Goal: Task Accomplishment & Management: Complete application form

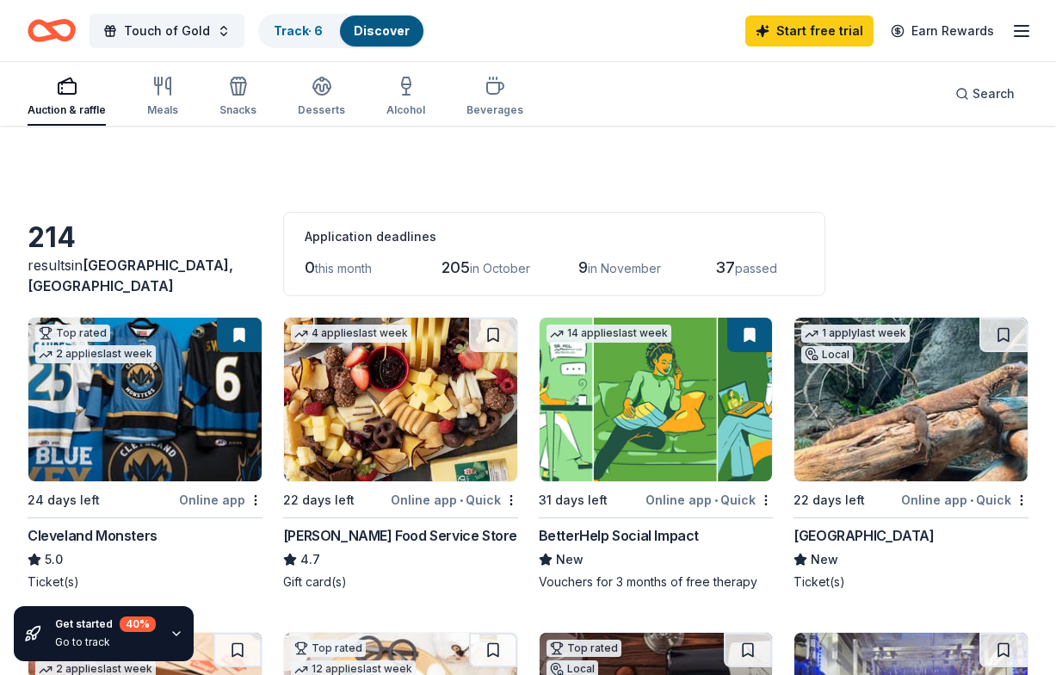
scroll to position [847, 0]
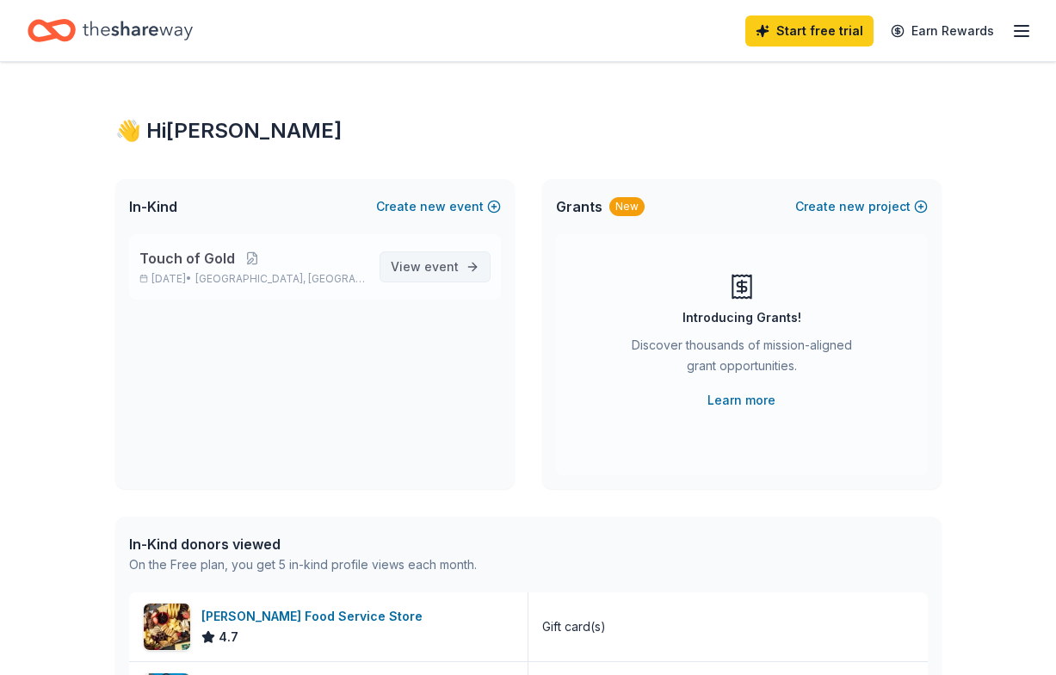
click at [441, 269] on span "event" at bounding box center [441, 266] width 34 height 15
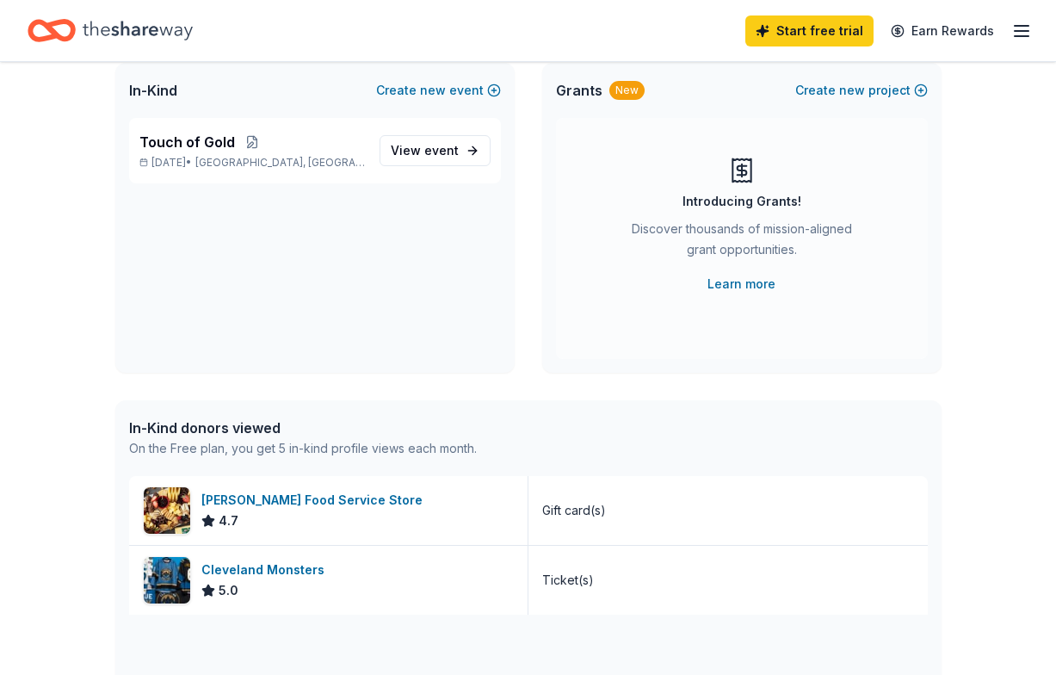
scroll to position [171, 0]
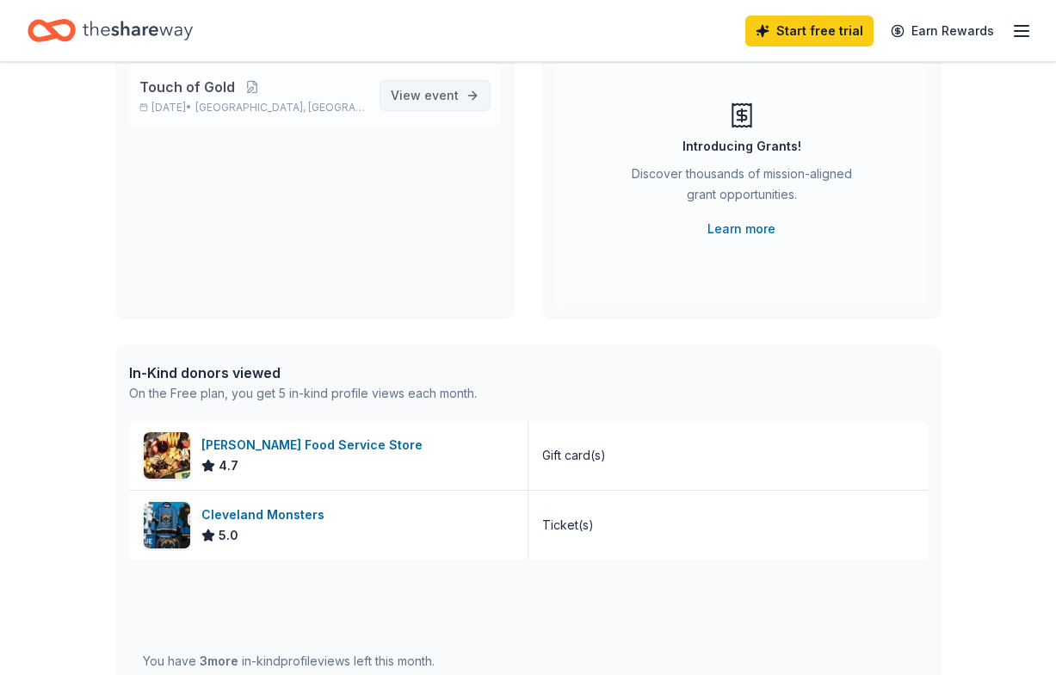
click at [418, 96] on span "View event" at bounding box center [425, 95] width 68 height 21
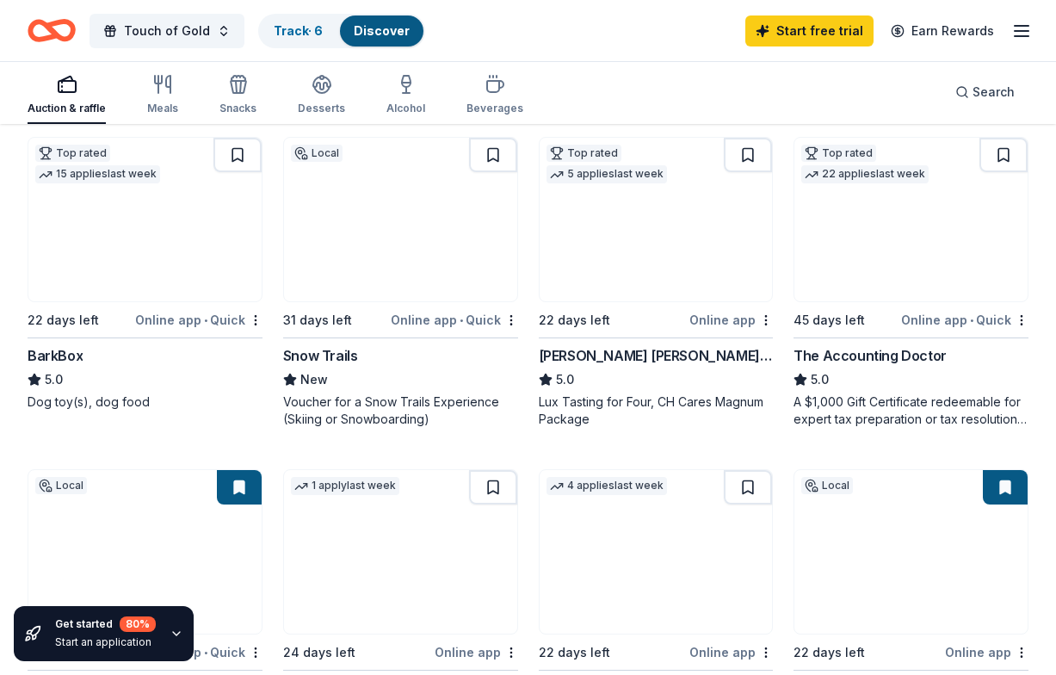
scroll to position [820, 0]
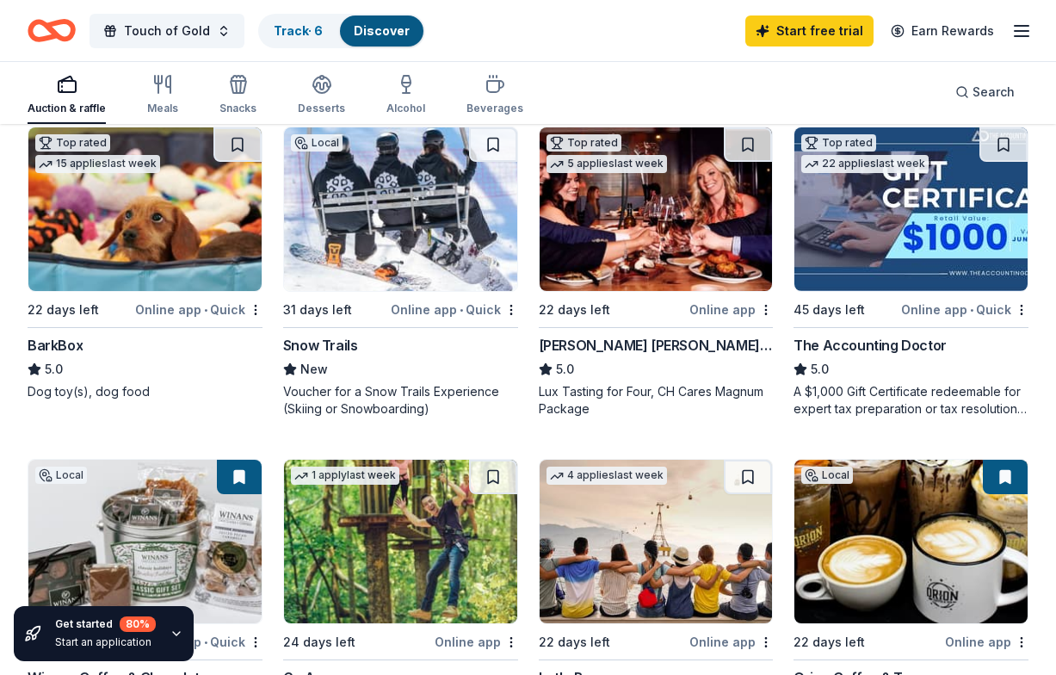
click at [92, 348] on div "BarkBox" at bounding box center [145, 345] width 235 height 21
click at [681, 262] on img at bounding box center [655, 208] width 233 height 163
click at [128, 30] on span "Touch of Gold" at bounding box center [167, 31] width 86 height 21
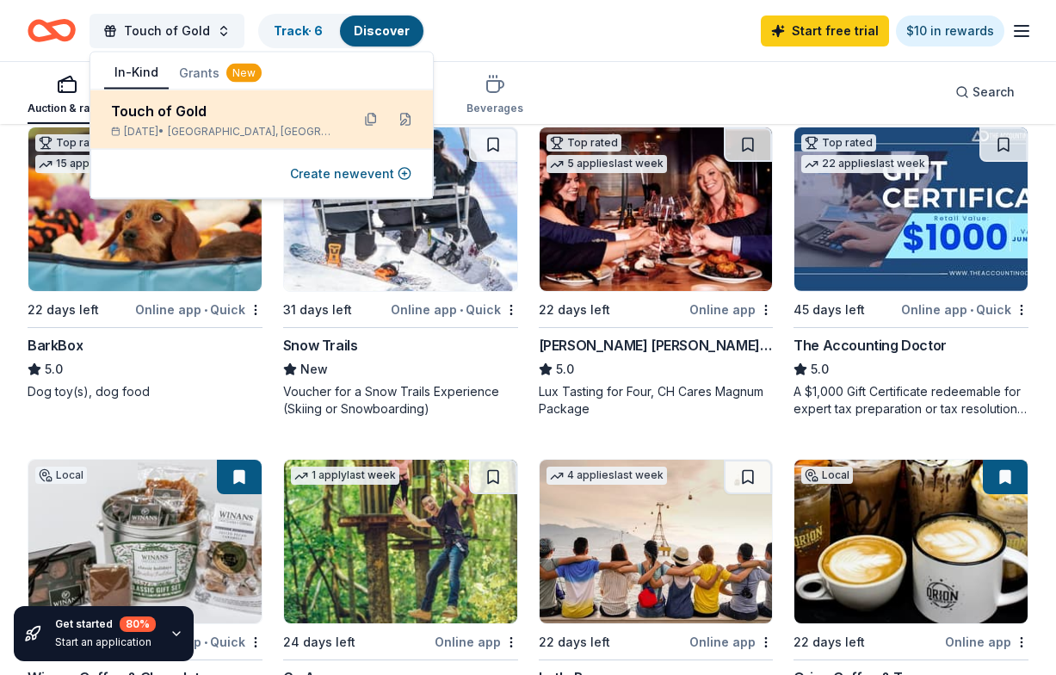
click at [171, 114] on div "Touch of Gold" at bounding box center [223, 111] width 225 height 21
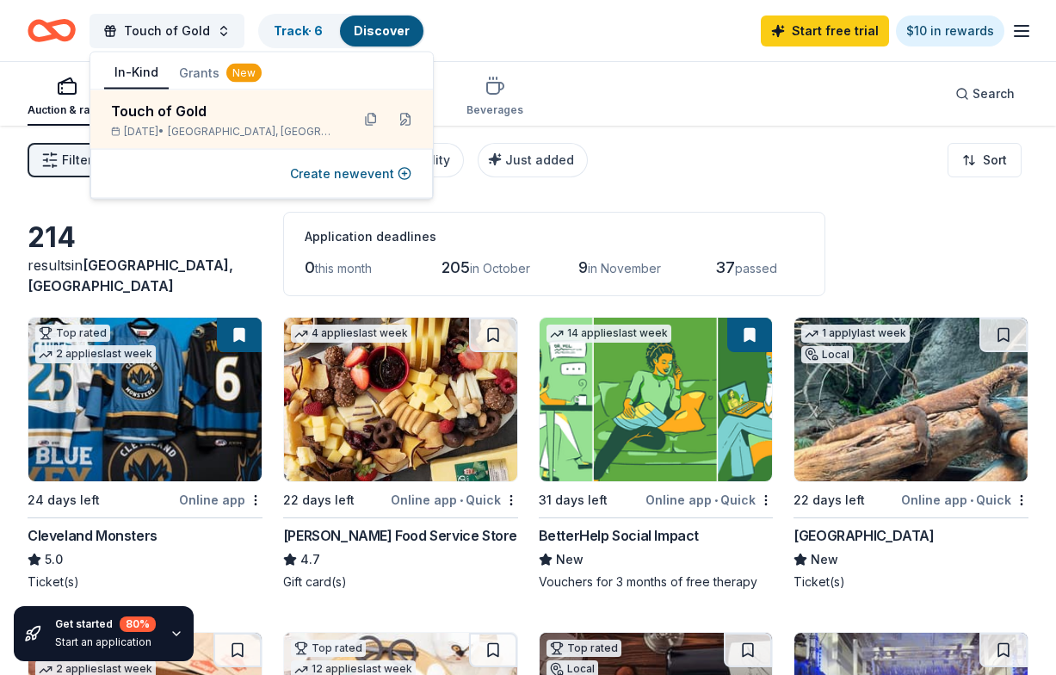
click at [52, 34] on icon "Home" at bounding box center [43, 30] width 27 height 17
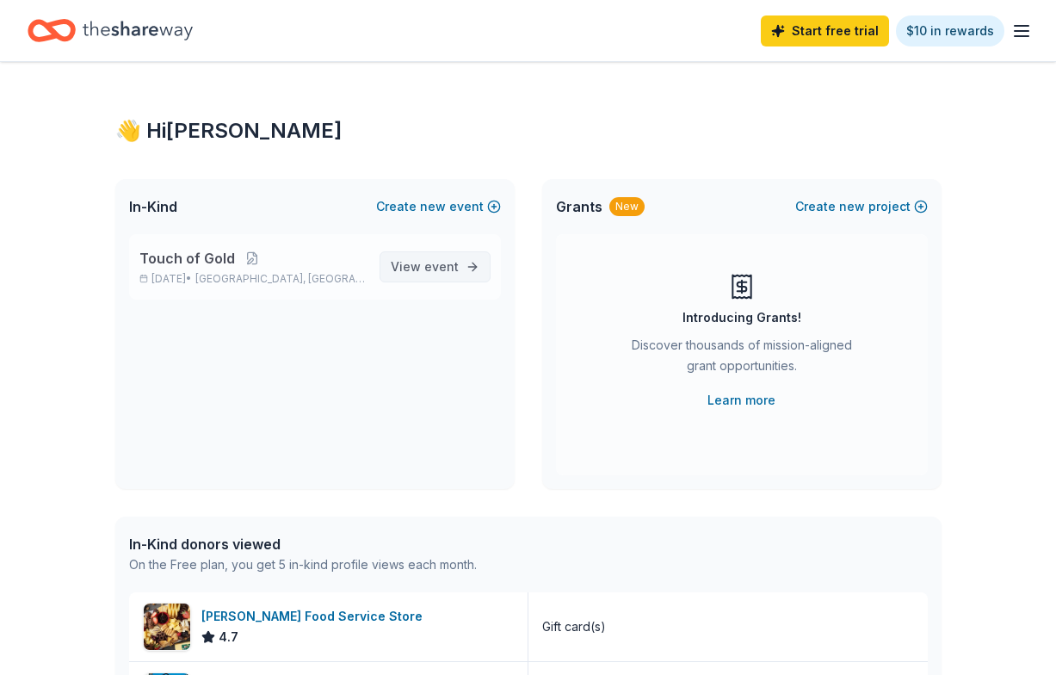
click at [444, 268] on span "event" at bounding box center [441, 266] width 34 height 15
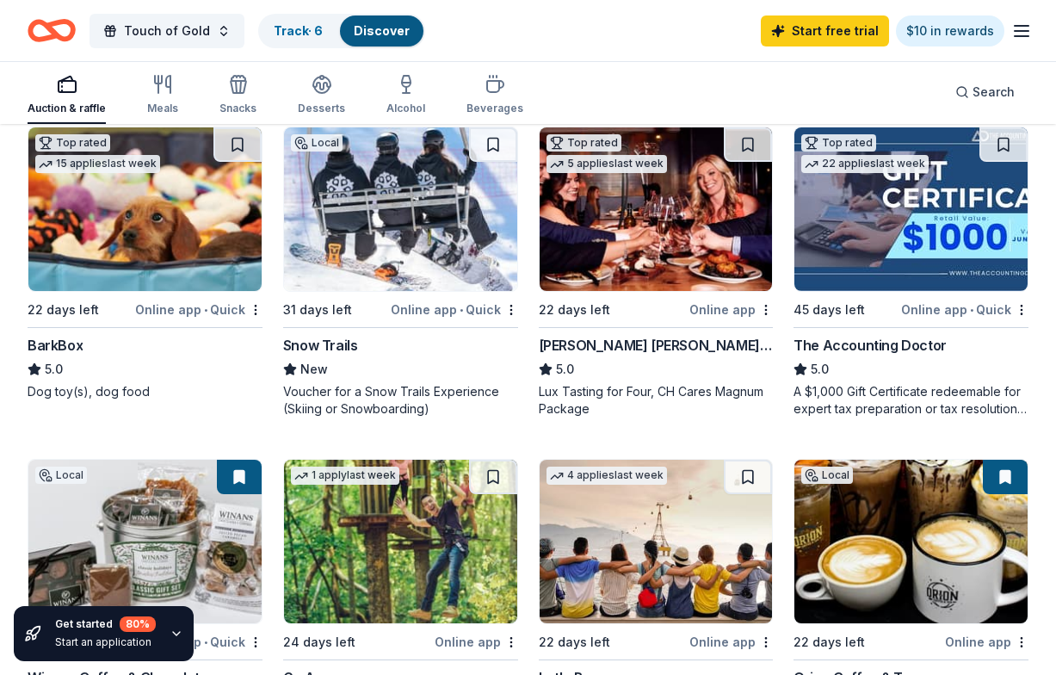
scroll to position [826, 0]
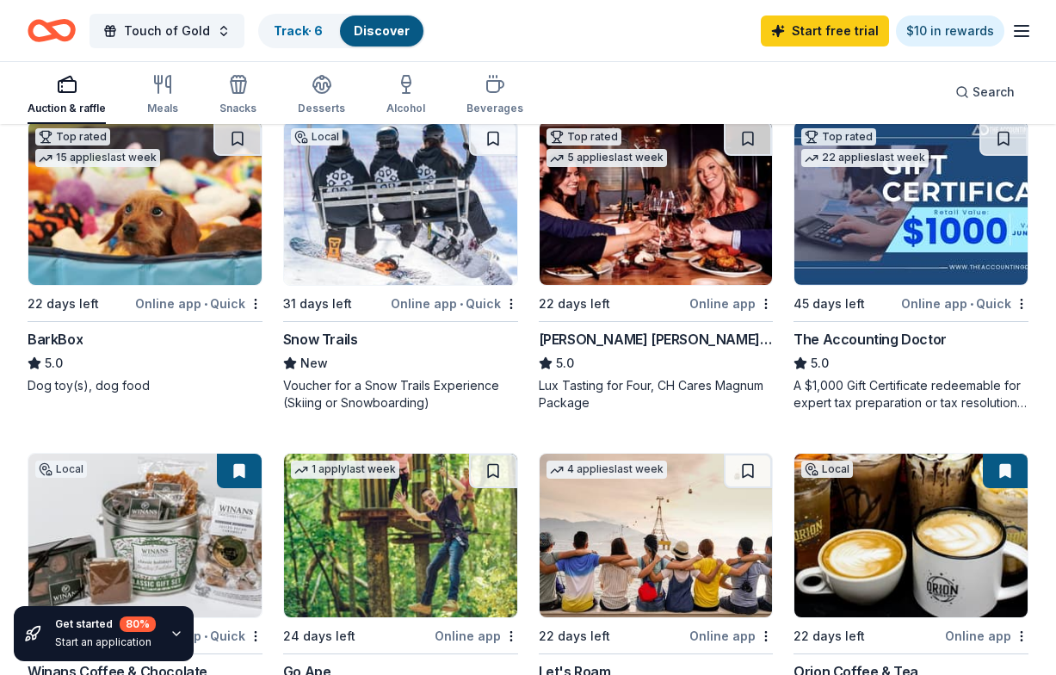
click at [432, 228] on img at bounding box center [400, 202] width 233 height 163
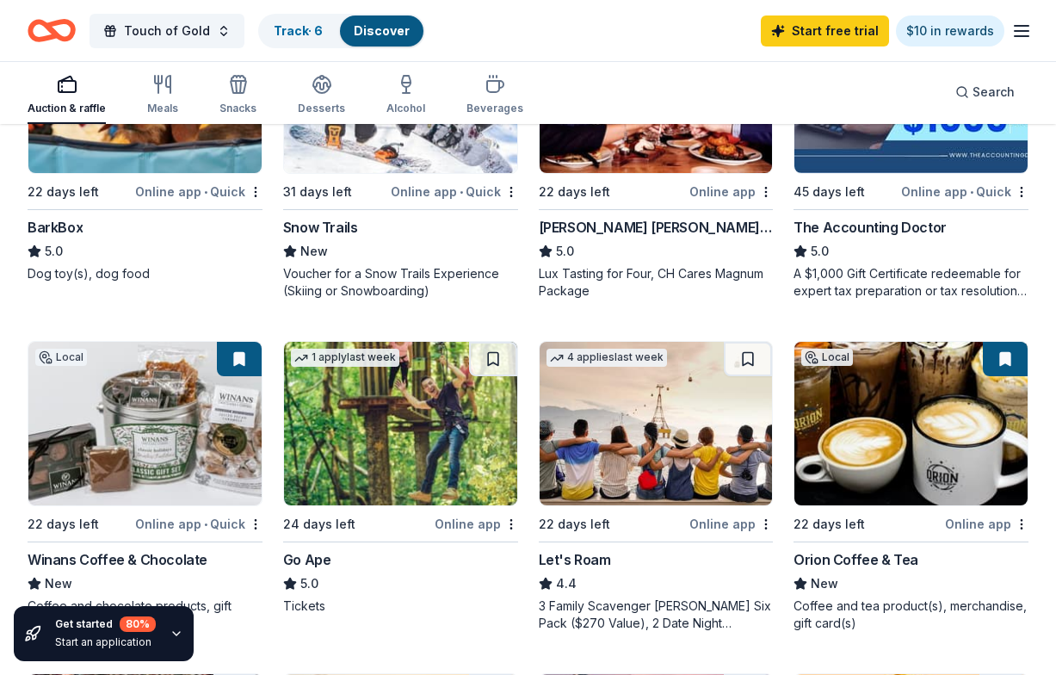
scroll to position [933, 0]
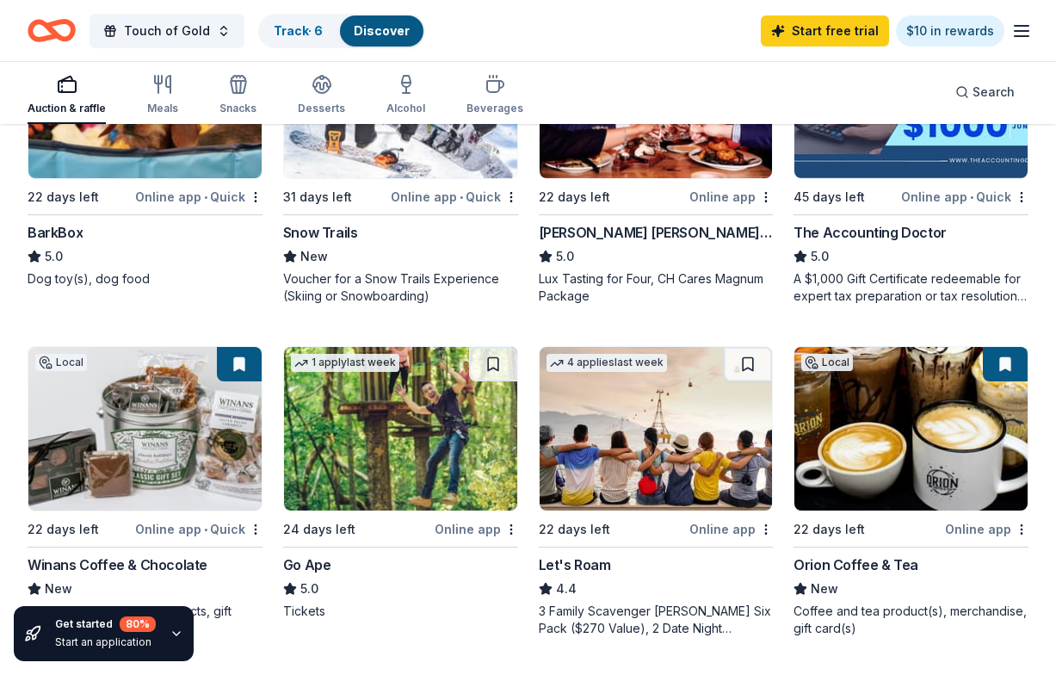
click at [185, 169] on img at bounding box center [144, 96] width 233 height 163
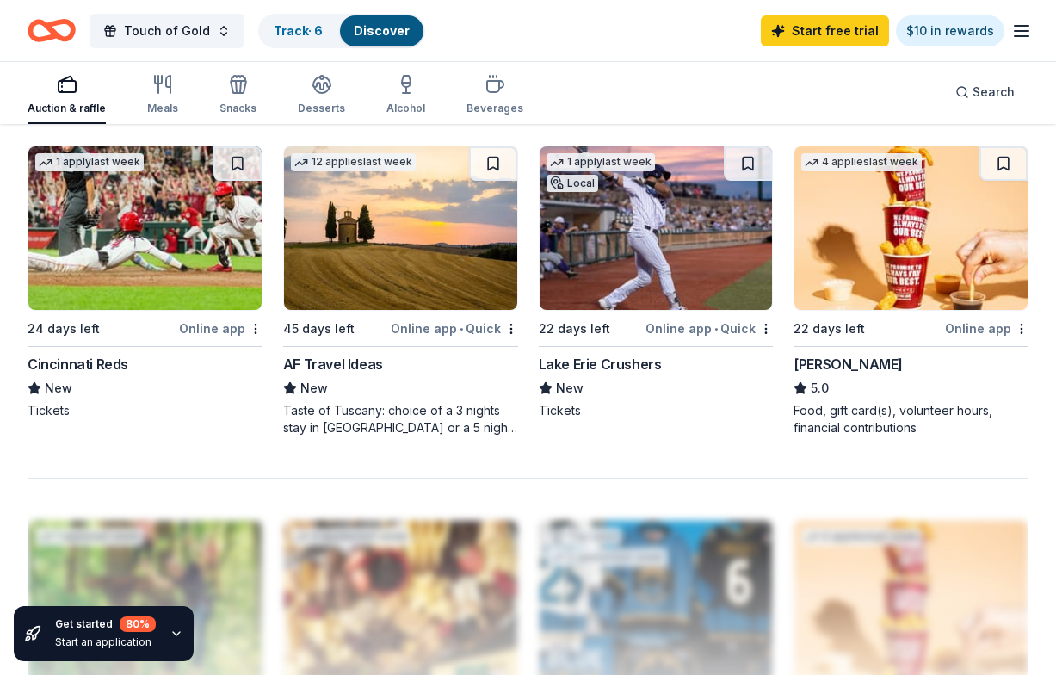
scroll to position [1468, 0]
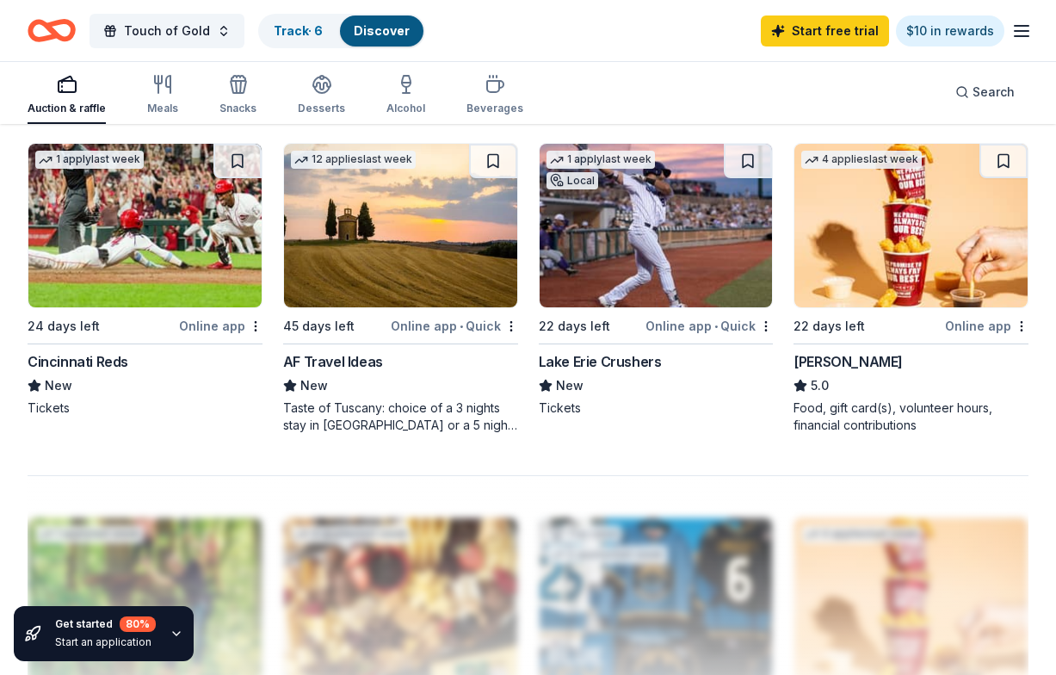
click at [382, 411] on div "Taste of Tuscany: choice of a 3 nights stay in Florence or a 5 night stay in Co…" at bounding box center [400, 416] width 235 height 34
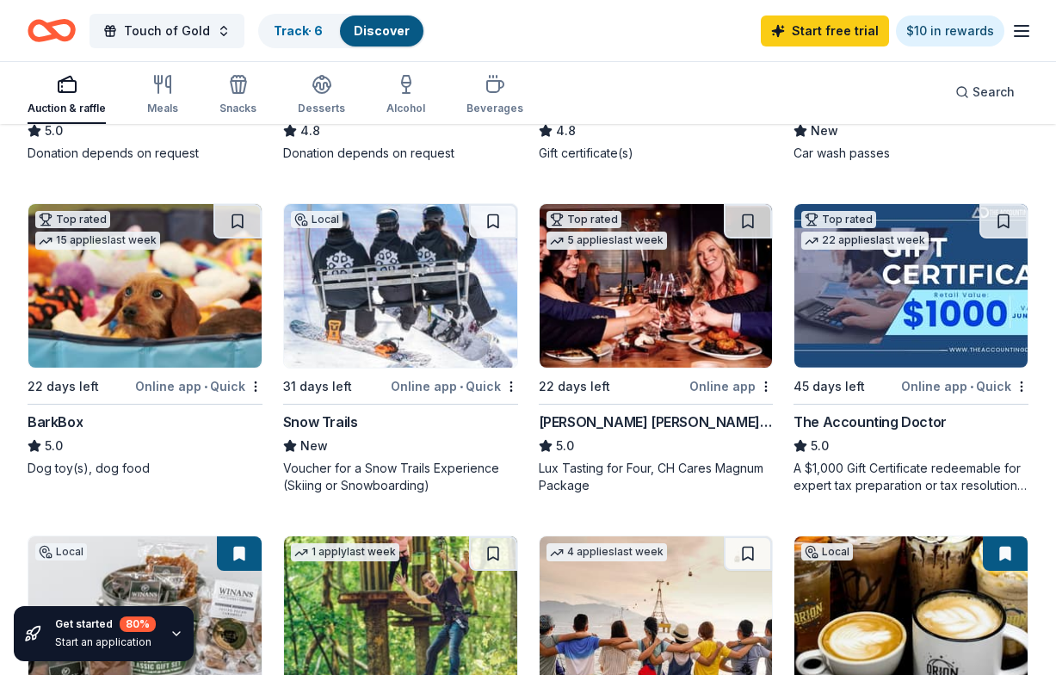
scroll to position [800, 0]
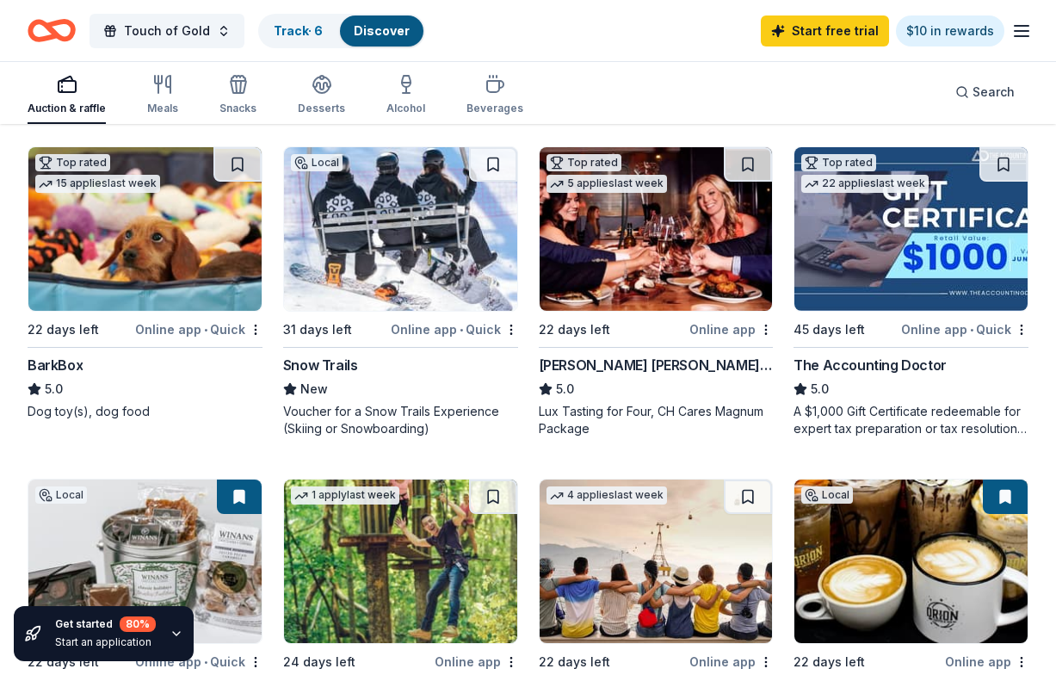
click at [204, 327] on div "Online app • Quick" at bounding box center [198, 329] width 127 height 22
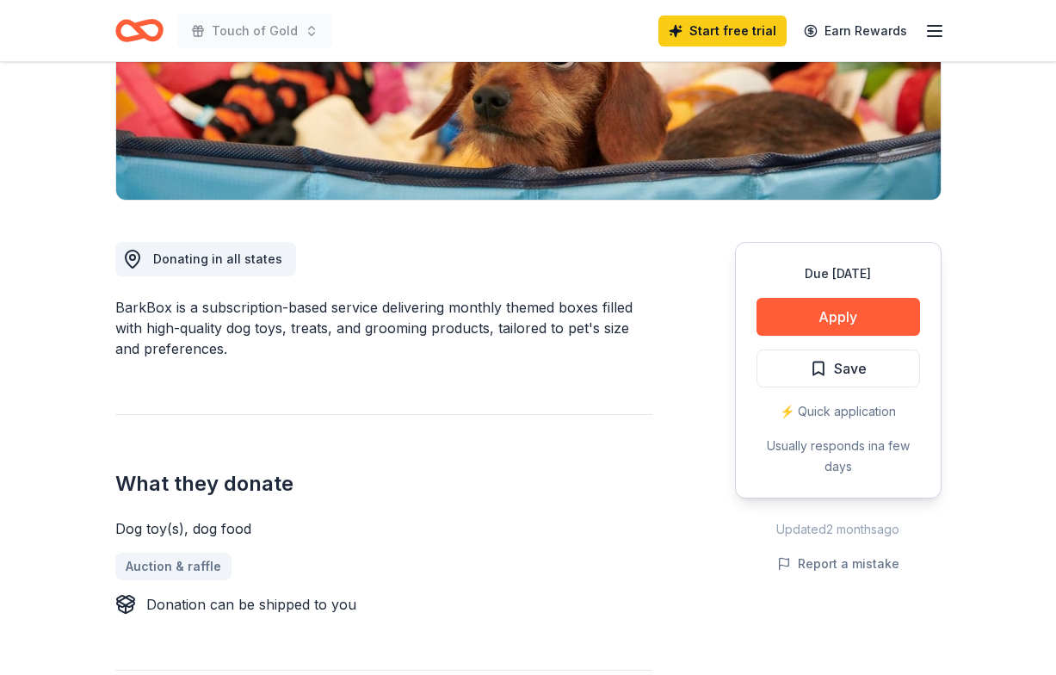
scroll to position [330, 0]
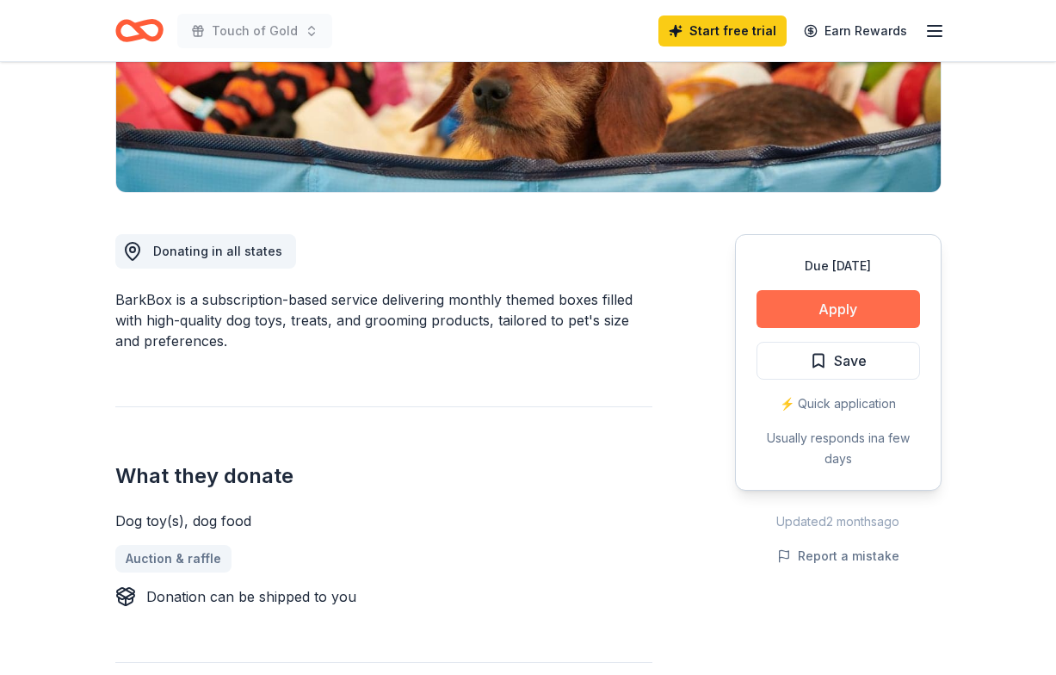
click at [833, 317] on button "Apply" at bounding box center [837, 309] width 163 height 38
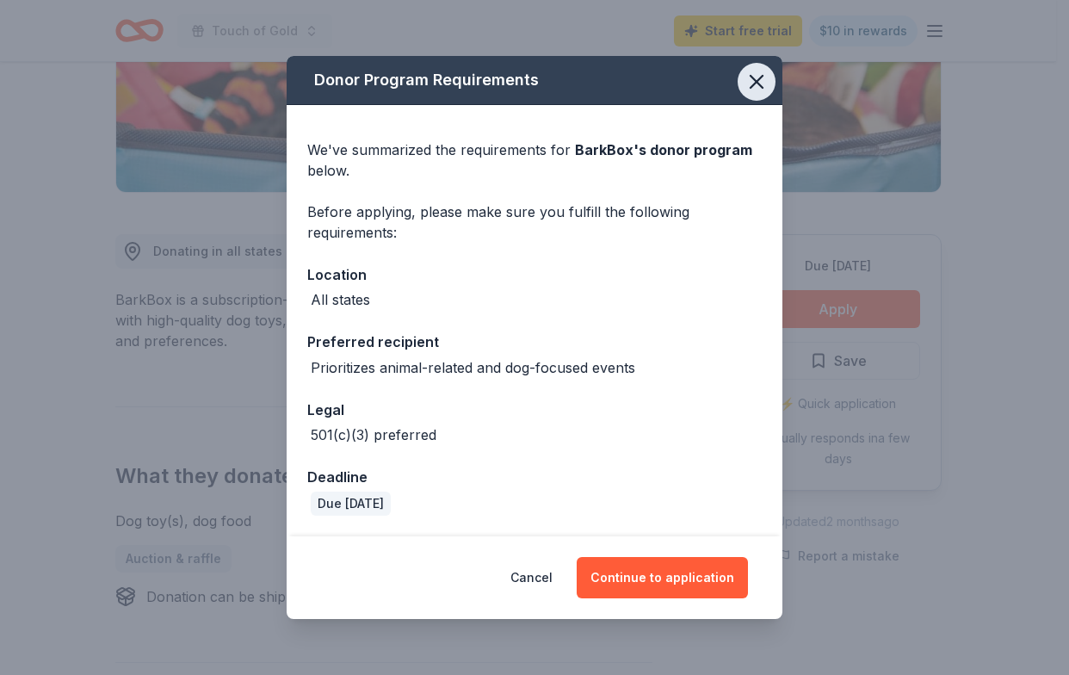
click at [755, 85] on icon "button" at bounding box center [756, 82] width 12 height 12
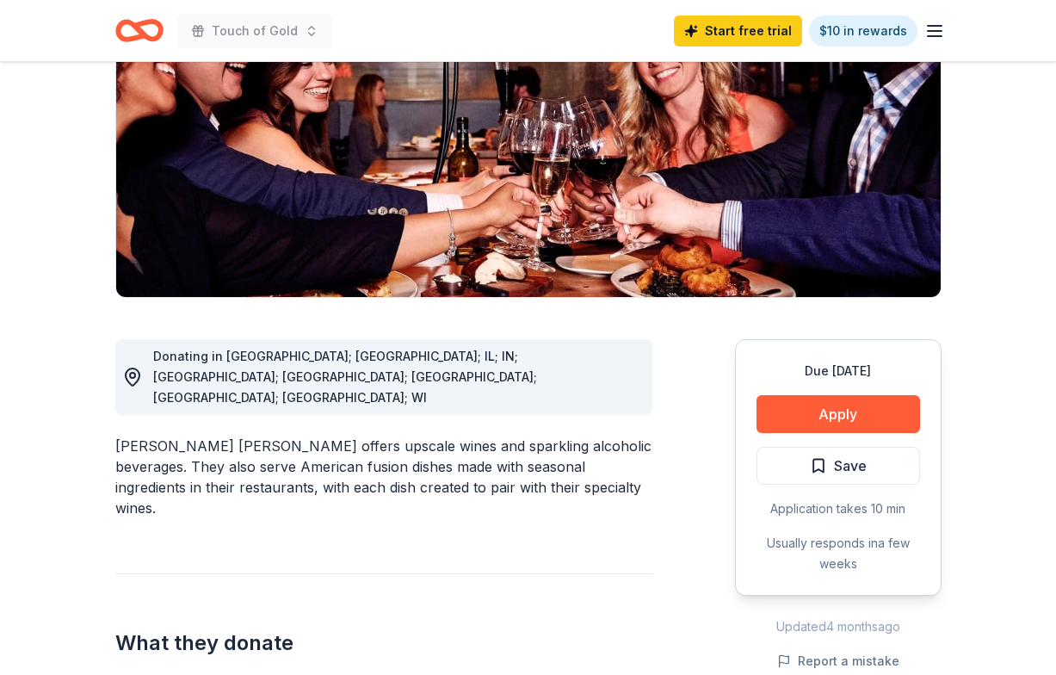
scroll to position [277, 0]
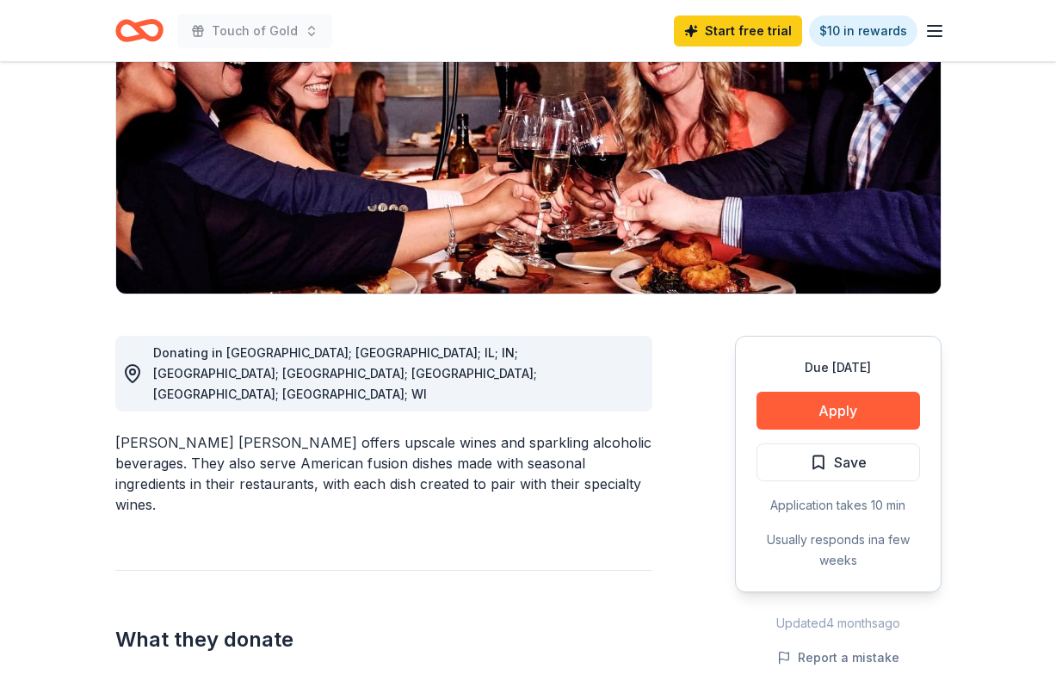
drag, startPoint x: 1050, startPoint y: 163, endPoint x: 1045, endPoint y: 218, distance: 55.2
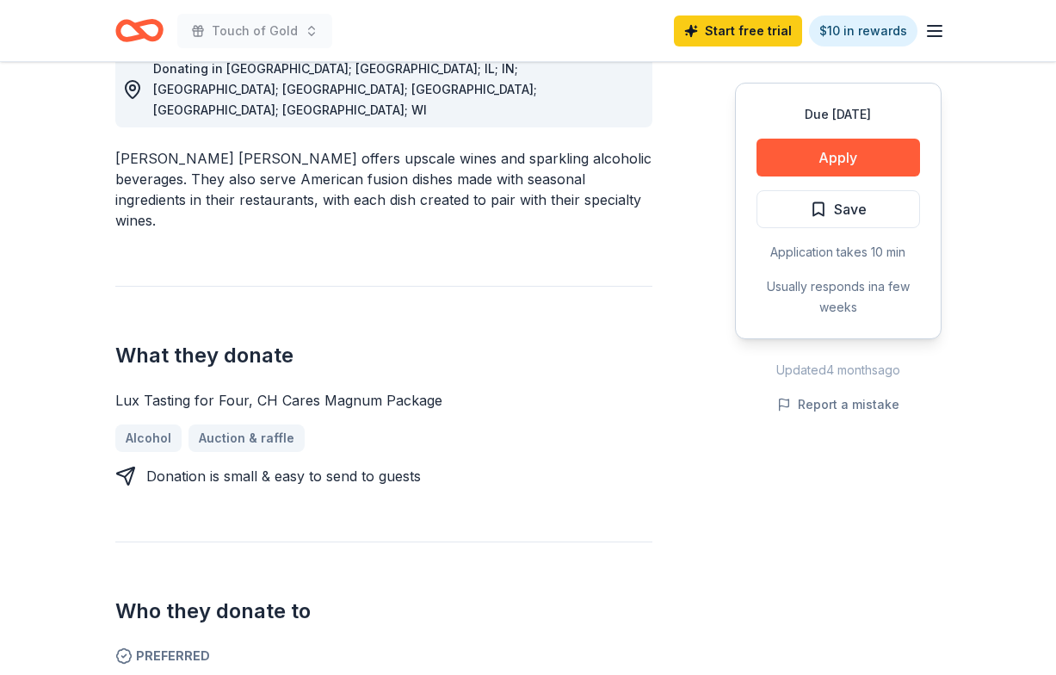
scroll to position [579, 0]
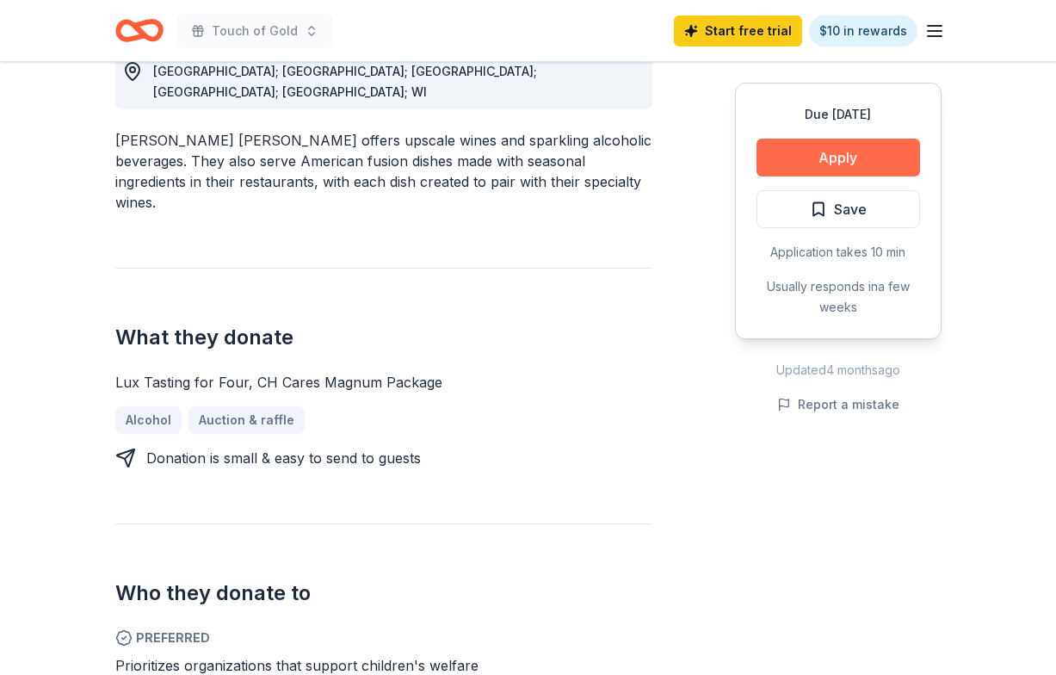
click at [872, 155] on button "Apply" at bounding box center [837, 158] width 163 height 38
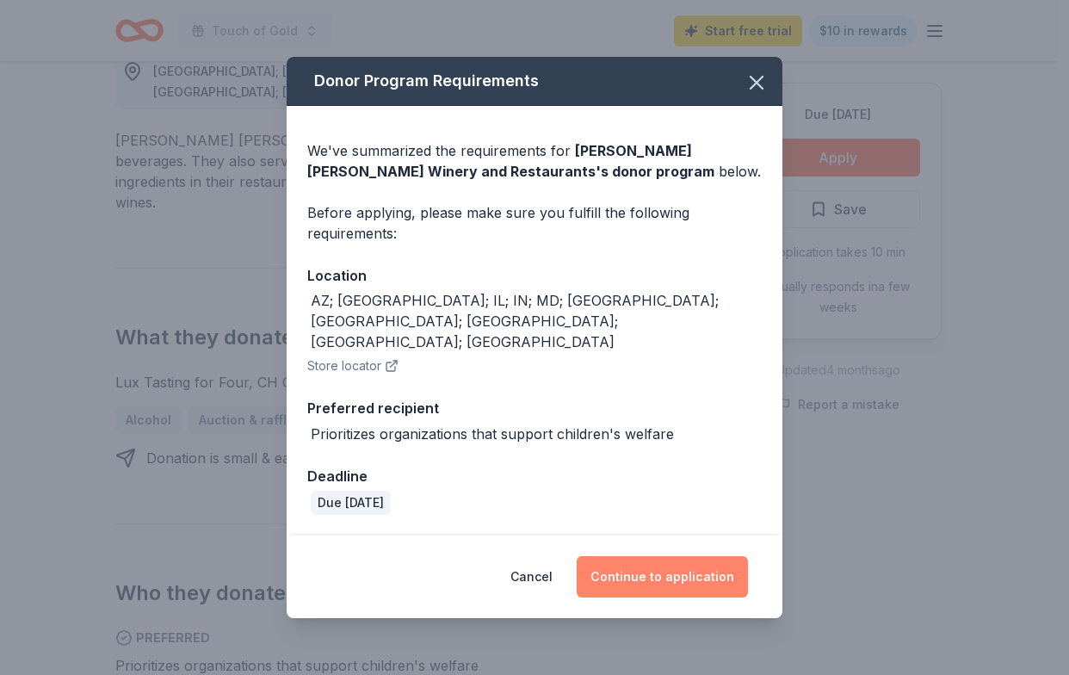
click at [663, 558] on button "Continue to application" at bounding box center [661, 576] width 171 height 41
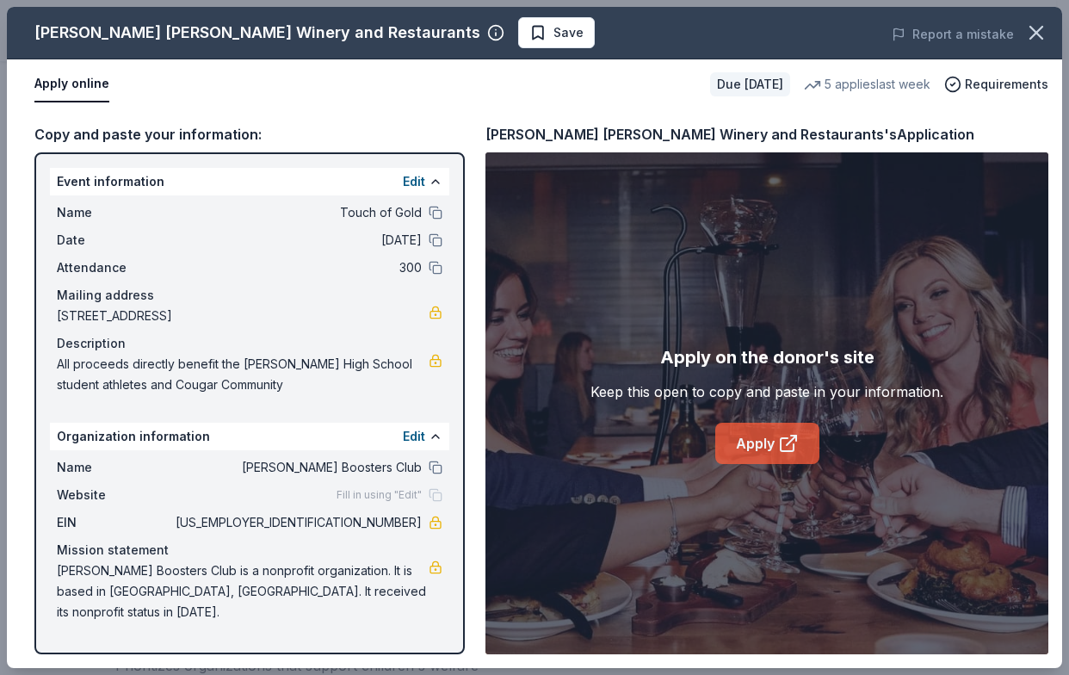
click at [776, 457] on link "Apply" at bounding box center [767, 442] width 104 height 41
click at [1033, 33] on icon "button" at bounding box center [1036, 33] width 24 height 24
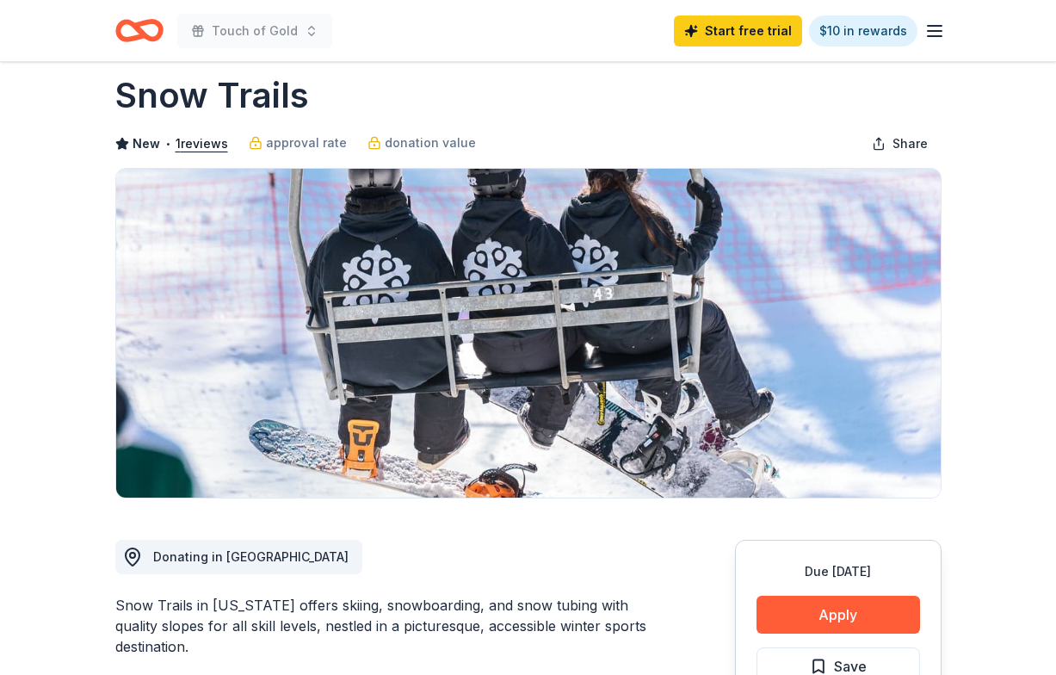
scroll to position [15, 0]
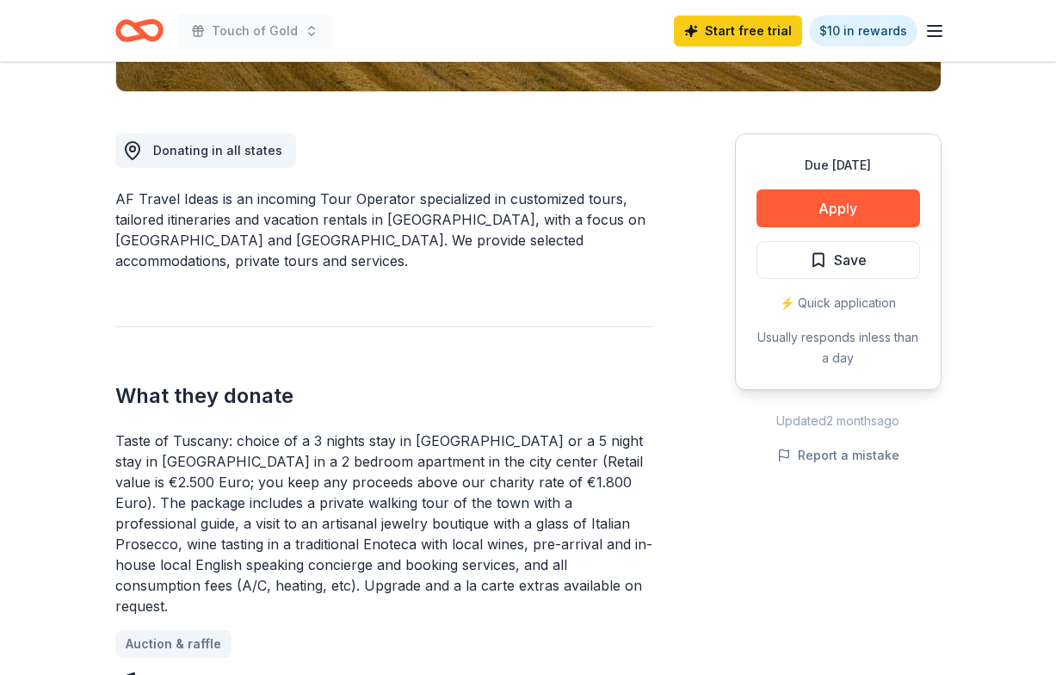
scroll to position [435, 0]
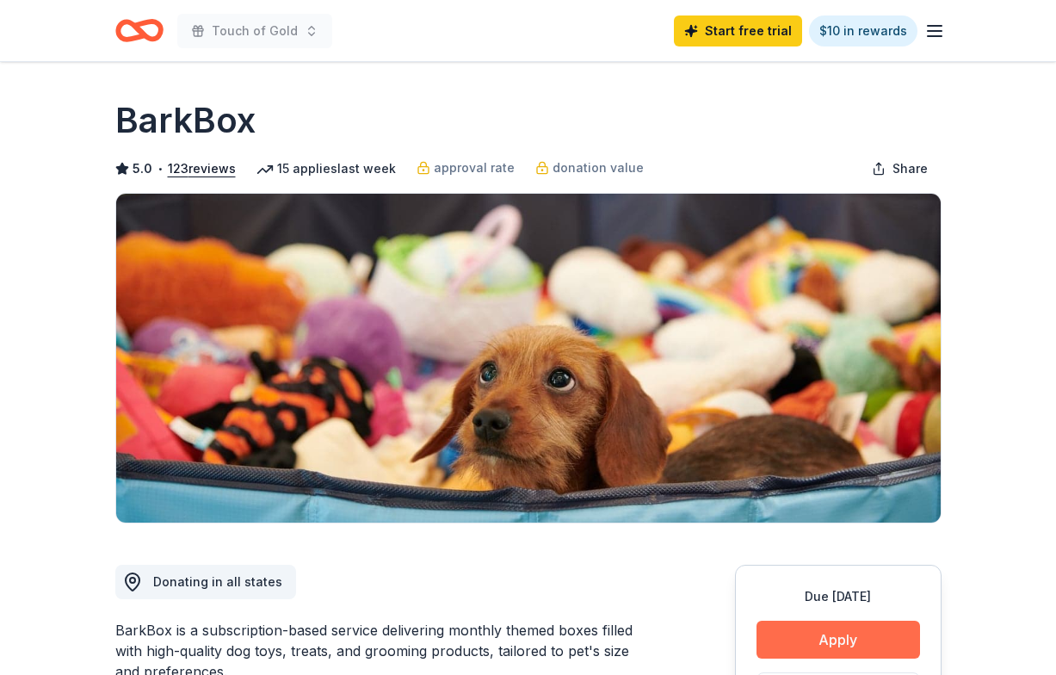
click at [796, 639] on button "Apply" at bounding box center [837, 639] width 163 height 38
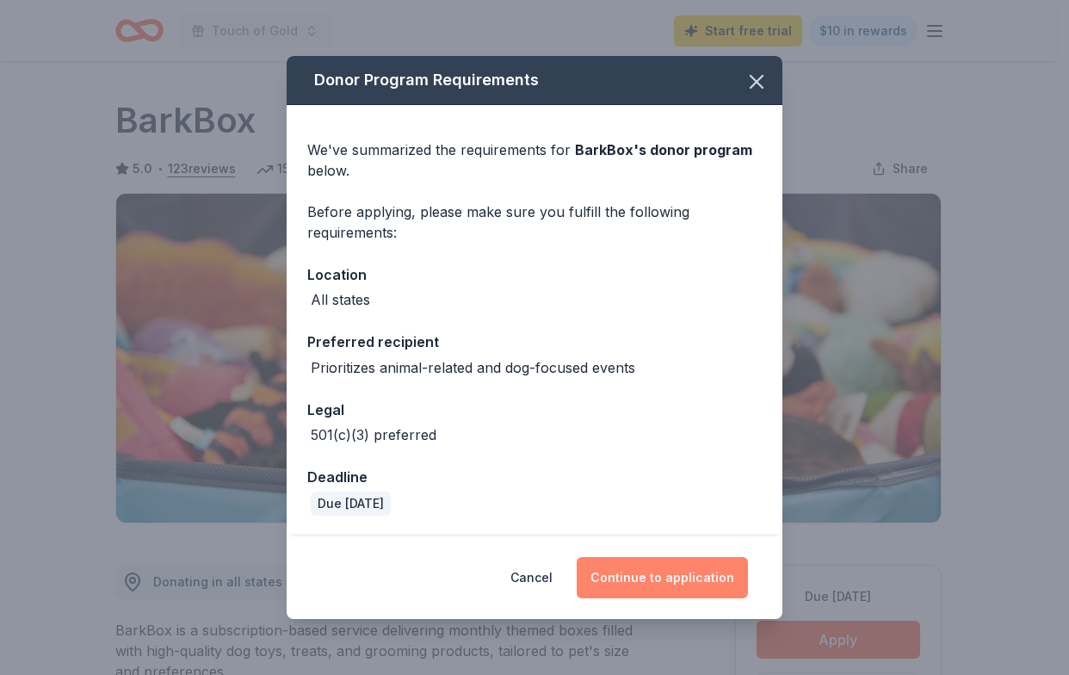
click at [659, 577] on button "Continue to application" at bounding box center [661, 577] width 171 height 41
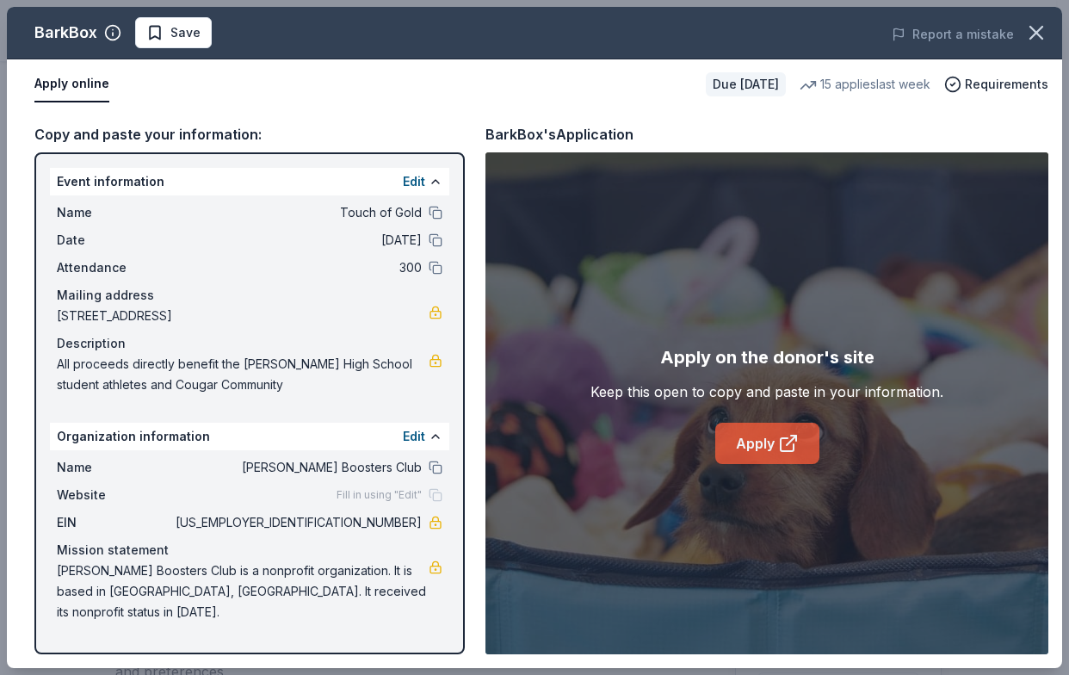
click at [770, 440] on link "Apply" at bounding box center [767, 442] width 104 height 41
click at [1042, 32] on icon "button" at bounding box center [1036, 33] width 24 height 24
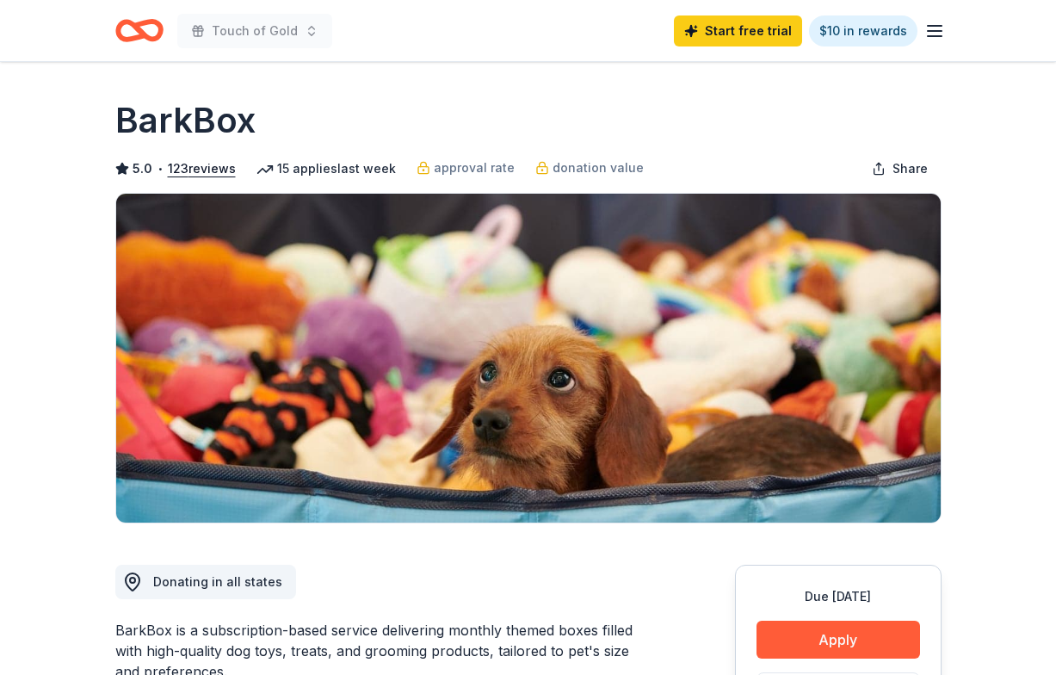
click at [131, 29] on icon "Home" at bounding box center [139, 30] width 48 height 40
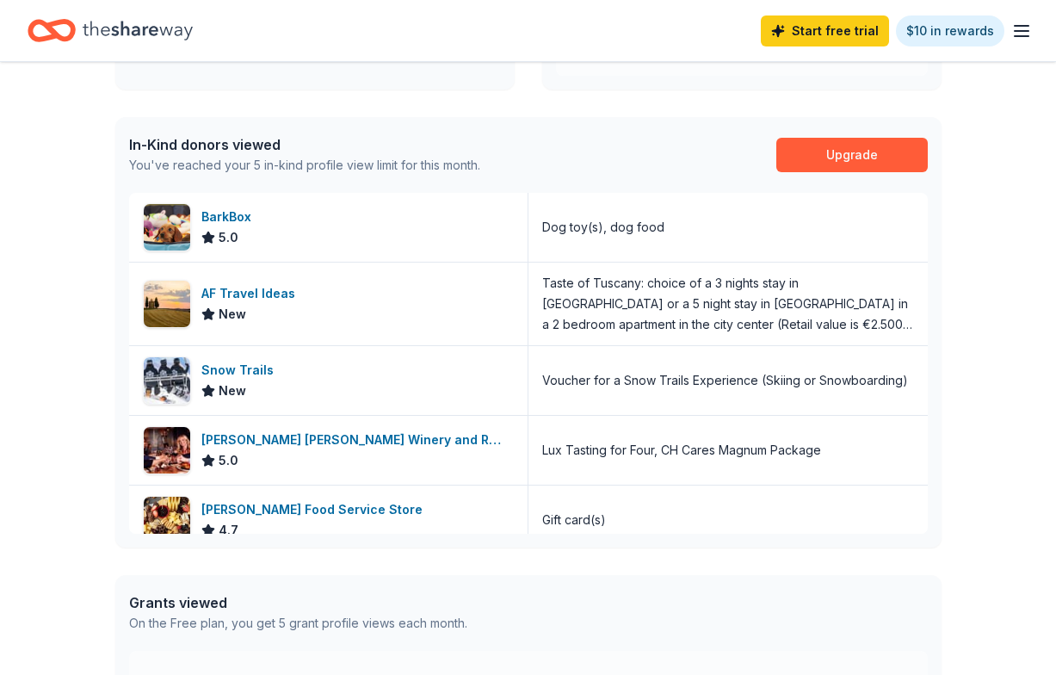
click at [125, 28] on icon "Home" at bounding box center [138, 30] width 110 height 19
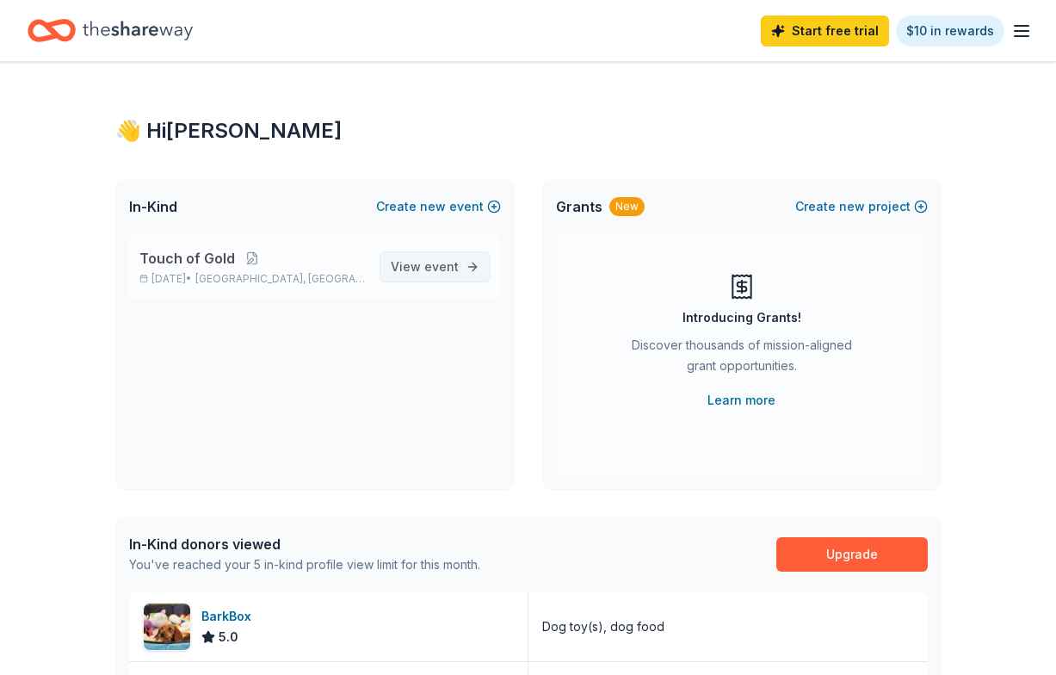
click at [429, 265] on span "event" at bounding box center [441, 266] width 34 height 15
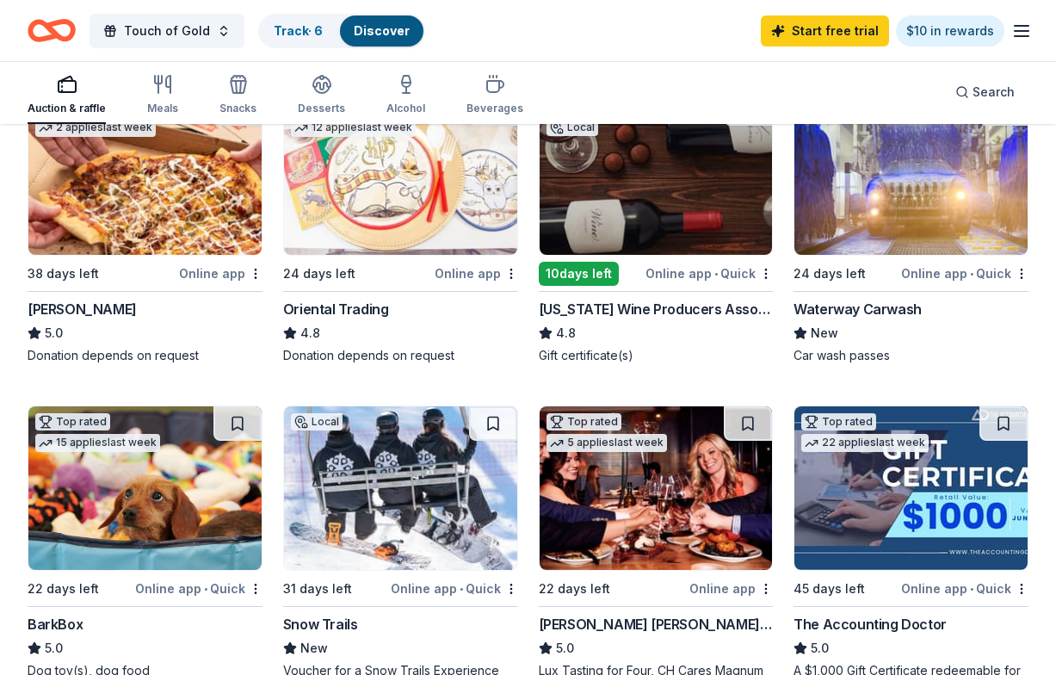
scroll to position [534, 0]
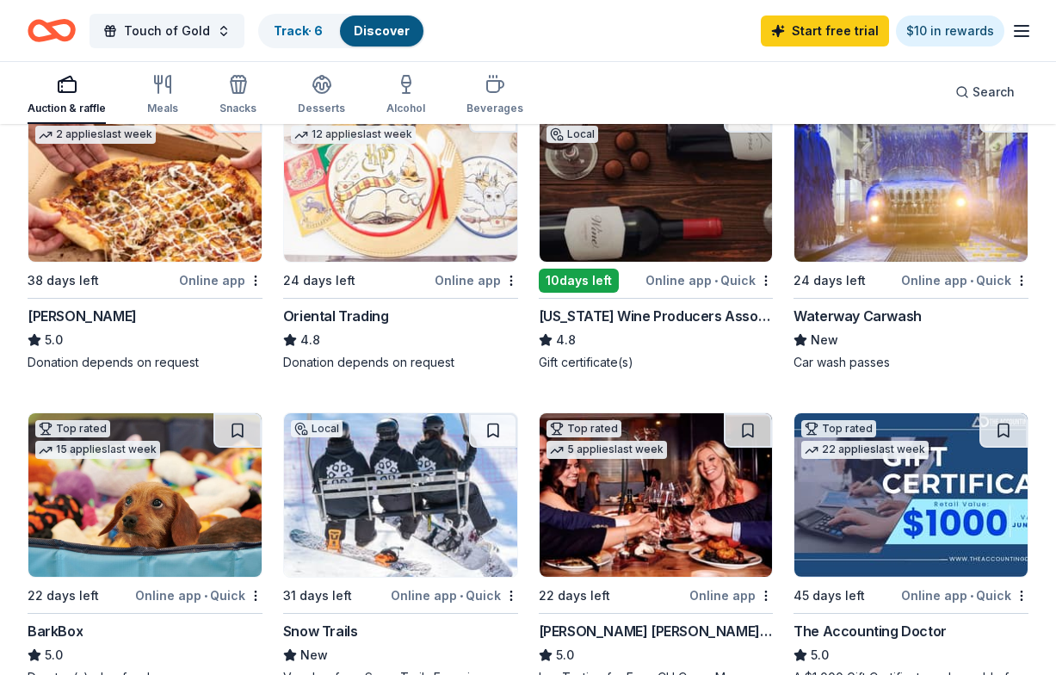
click at [464, 576] on div "Local" at bounding box center [400, 494] width 235 height 165
click at [646, 239] on img at bounding box center [655, 179] width 233 height 163
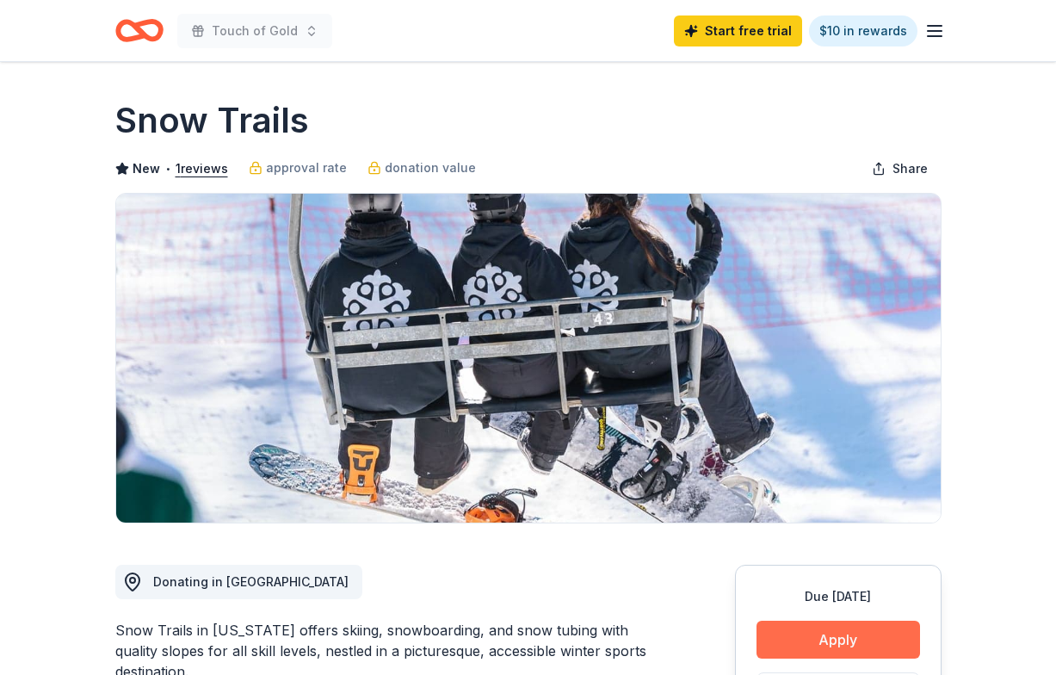
click at [806, 644] on button "Apply" at bounding box center [837, 639] width 163 height 38
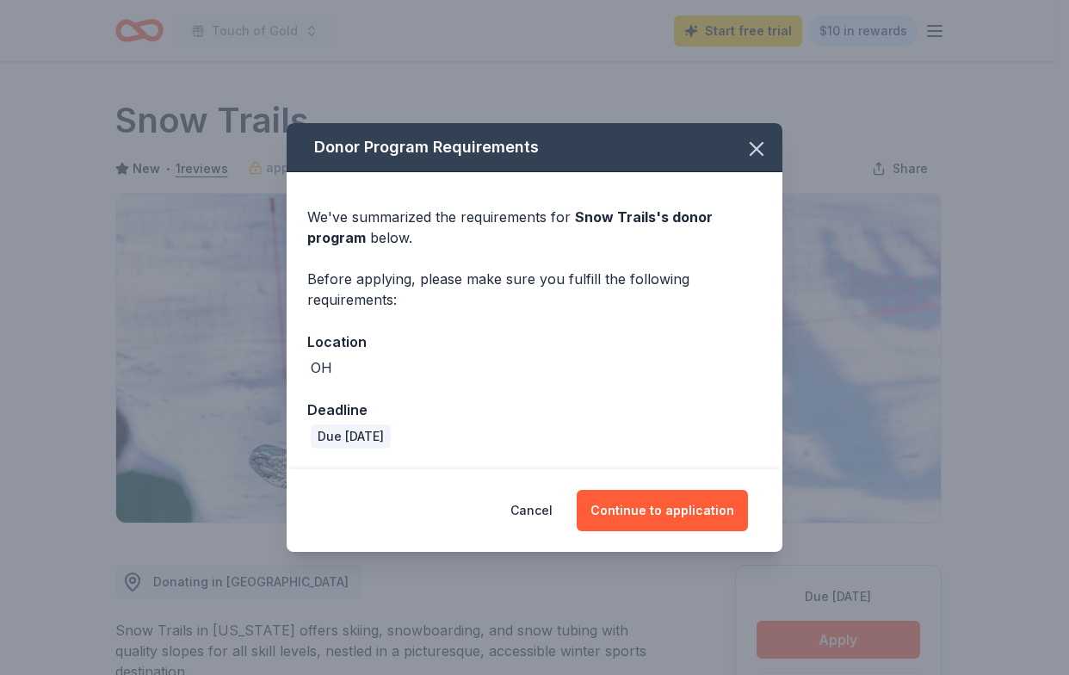
click at [532, 371] on div "OH" at bounding box center [534, 367] width 454 height 21
click at [630, 514] on button "Continue to application" at bounding box center [661, 510] width 171 height 41
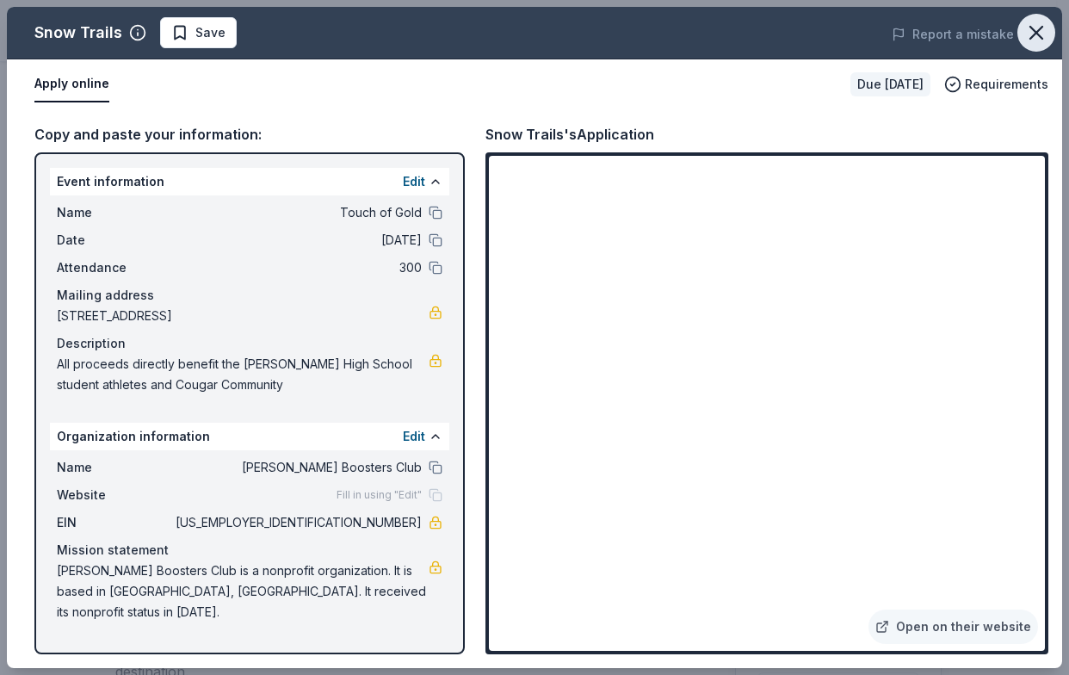
click at [1032, 31] on icon "button" at bounding box center [1036, 33] width 24 height 24
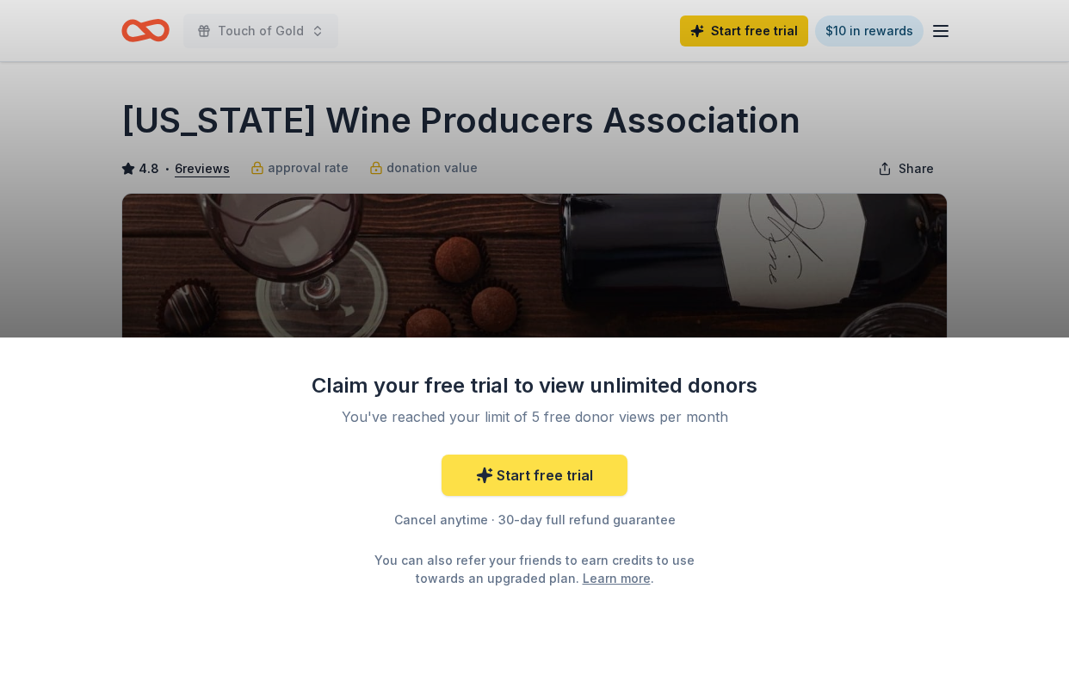
click at [546, 470] on link "Start free trial" at bounding box center [534, 474] width 186 height 41
click at [521, 478] on link "Start free trial" at bounding box center [534, 474] width 186 height 41
click at [485, 471] on icon at bounding box center [485, 475] width 15 height 15
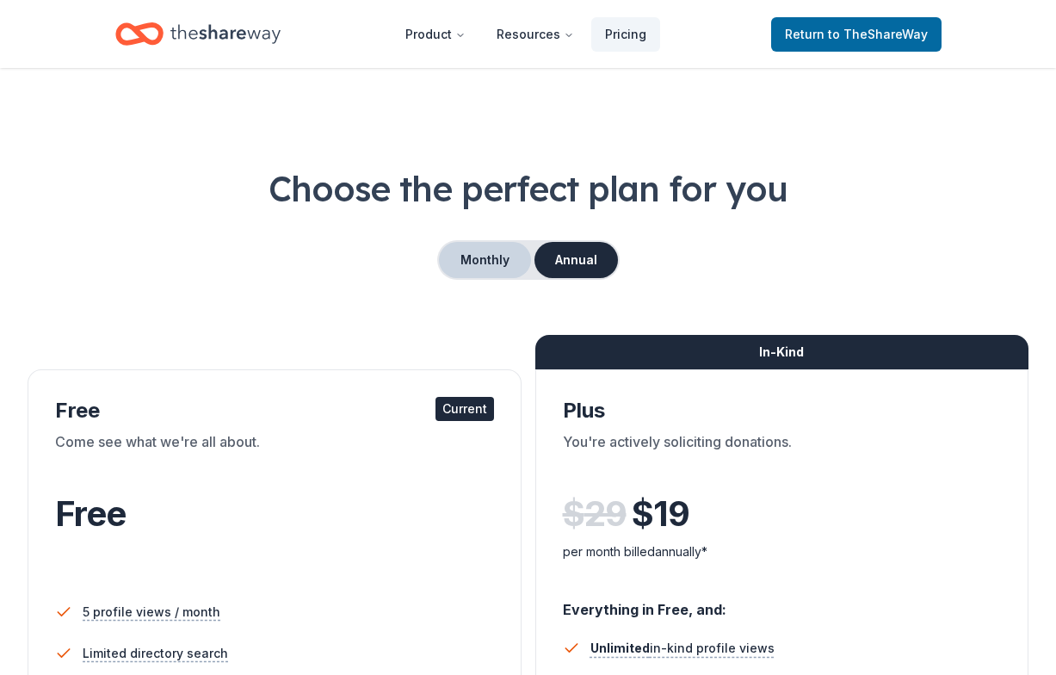
click at [478, 257] on button "Monthly" at bounding box center [485, 260] width 92 height 36
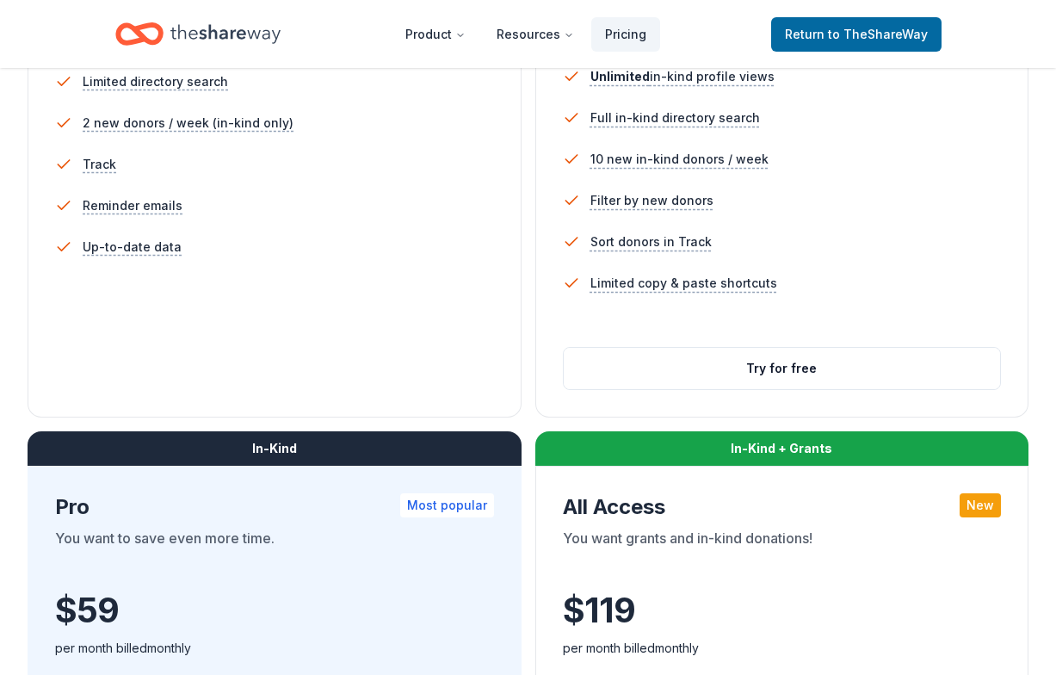
scroll to position [577, 0]
